Goal: Transaction & Acquisition: Purchase product/service

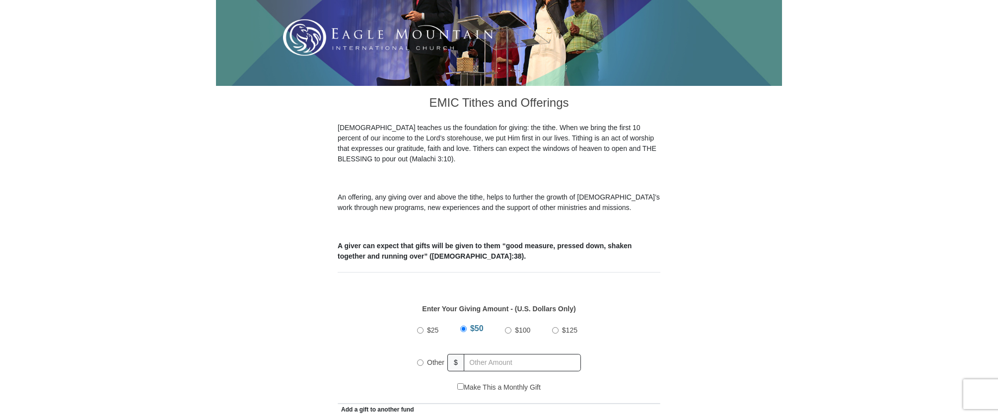
scroll to position [247, 0]
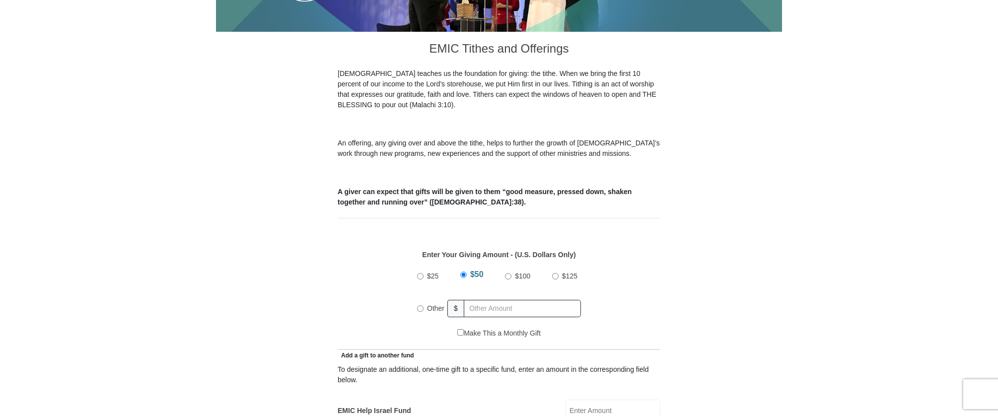
click at [463, 272] on input "$50" at bounding box center [463, 275] width 6 height 6
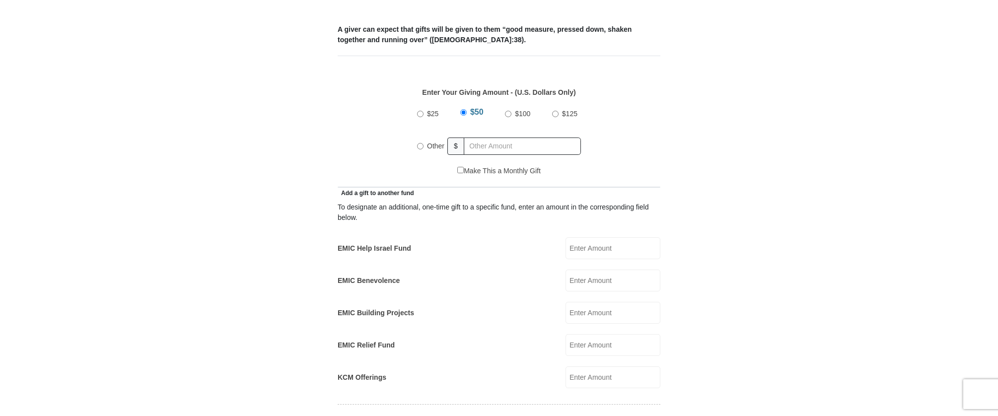
scroll to position [419, 0]
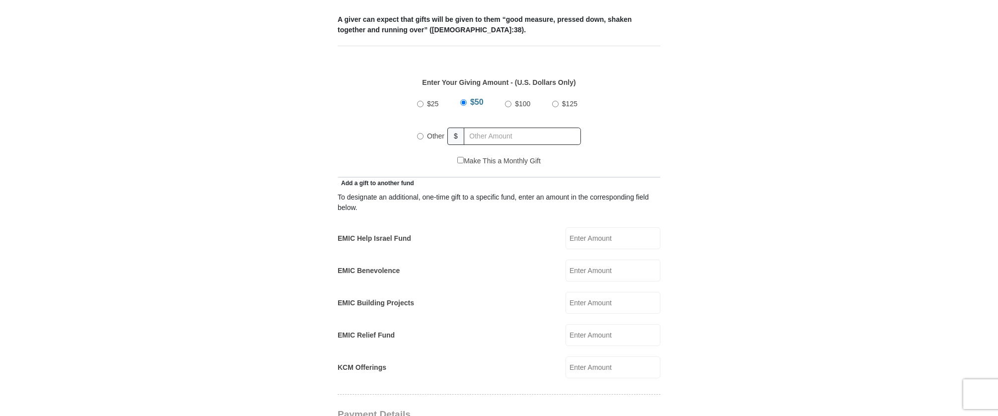
click at [598, 227] on input "EMIC Help Israel Fund" at bounding box center [612, 238] width 95 height 22
type input "5"
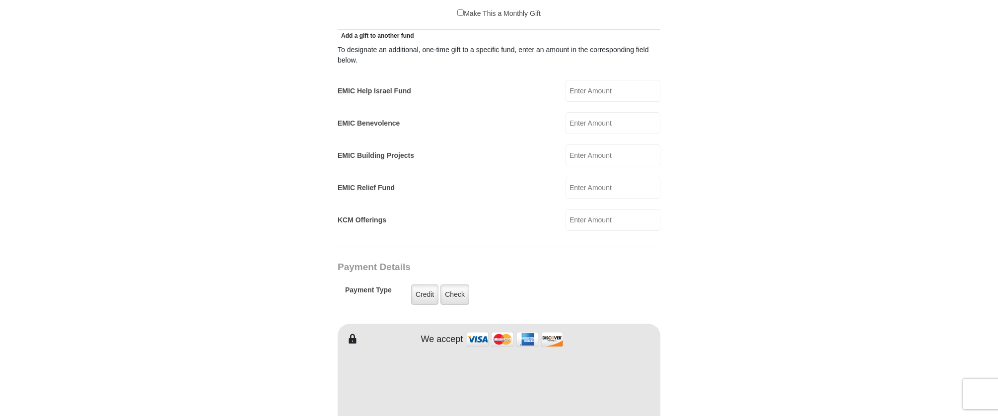
scroll to position [588, 0]
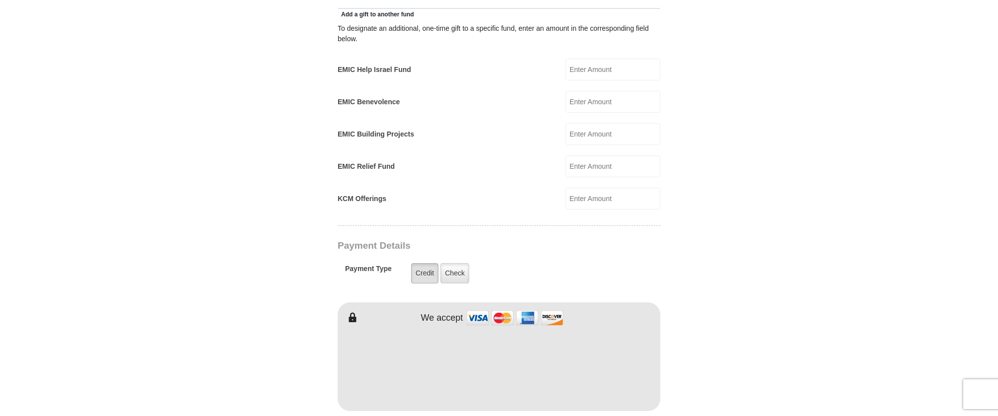
click at [423, 263] on label "Credit" at bounding box center [424, 273] width 27 height 20
click at [0, 0] on input "Credit" at bounding box center [0, 0] width 0 height 0
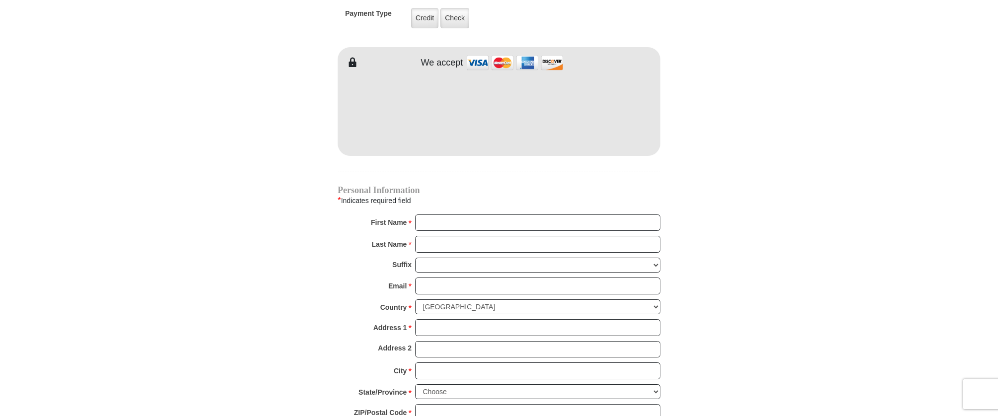
scroll to position [849, 0]
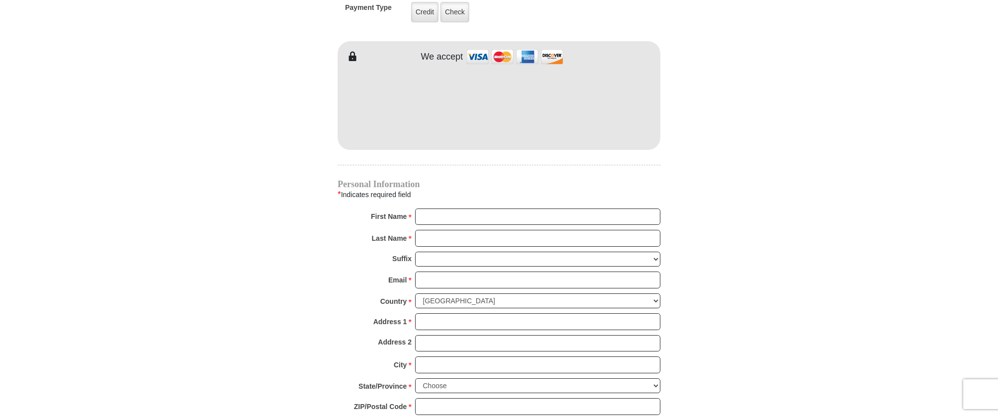
click at [575, 188] on div "* Indicates required field" at bounding box center [499, 194] width 323 height 13
click at [433, 208] on input "First Name *" at bounding box center [537, 216] width 245 height 17
type input "Larry"
type input "Kerr"
type input "brockmankerr@gmail.com"
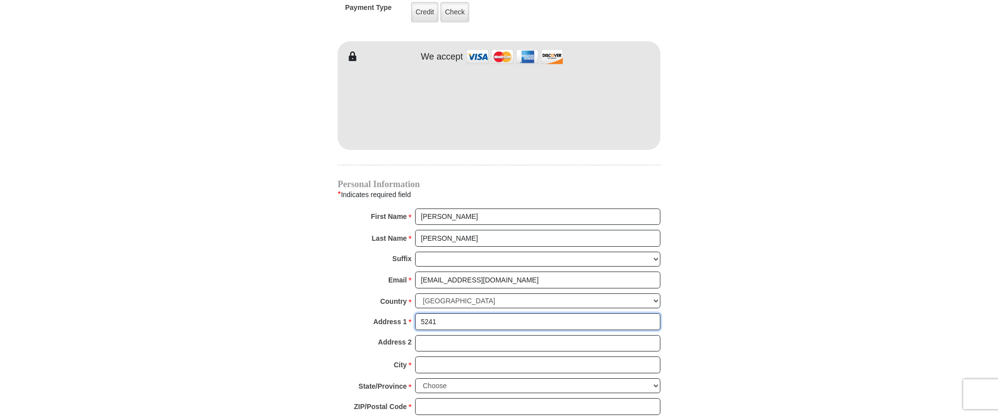
type input "5241 South Meade Street"
type input "Littleton"
select select "CO"
type input "80123"
type input "3035701999"
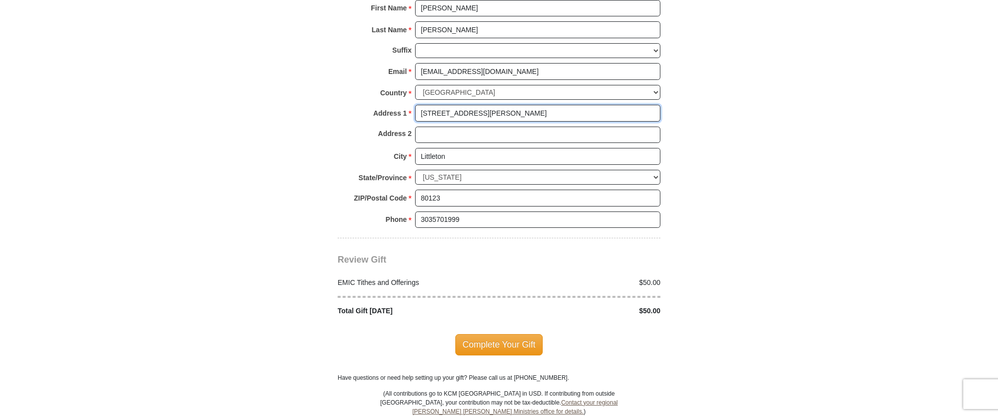
scroll to position [1060, 0]
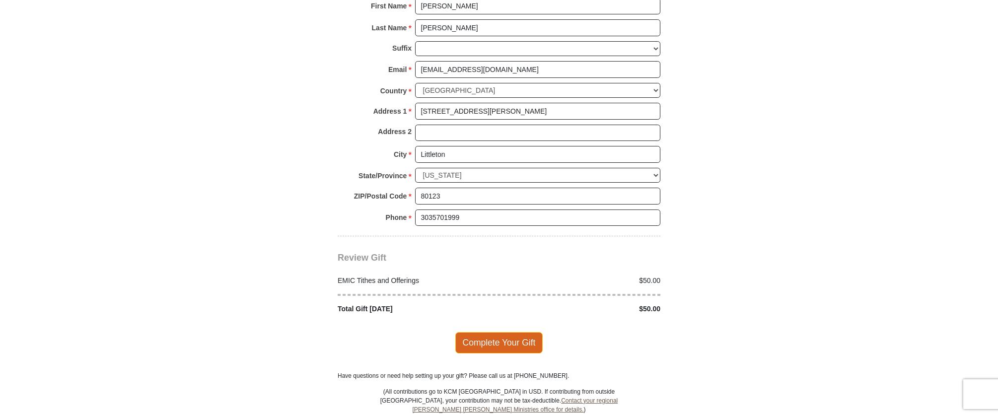
click at [497, 332] on span "Complete Your Gift" at bounding box center [499, 342] width 88 height 21
